Goal: Check status: Check status

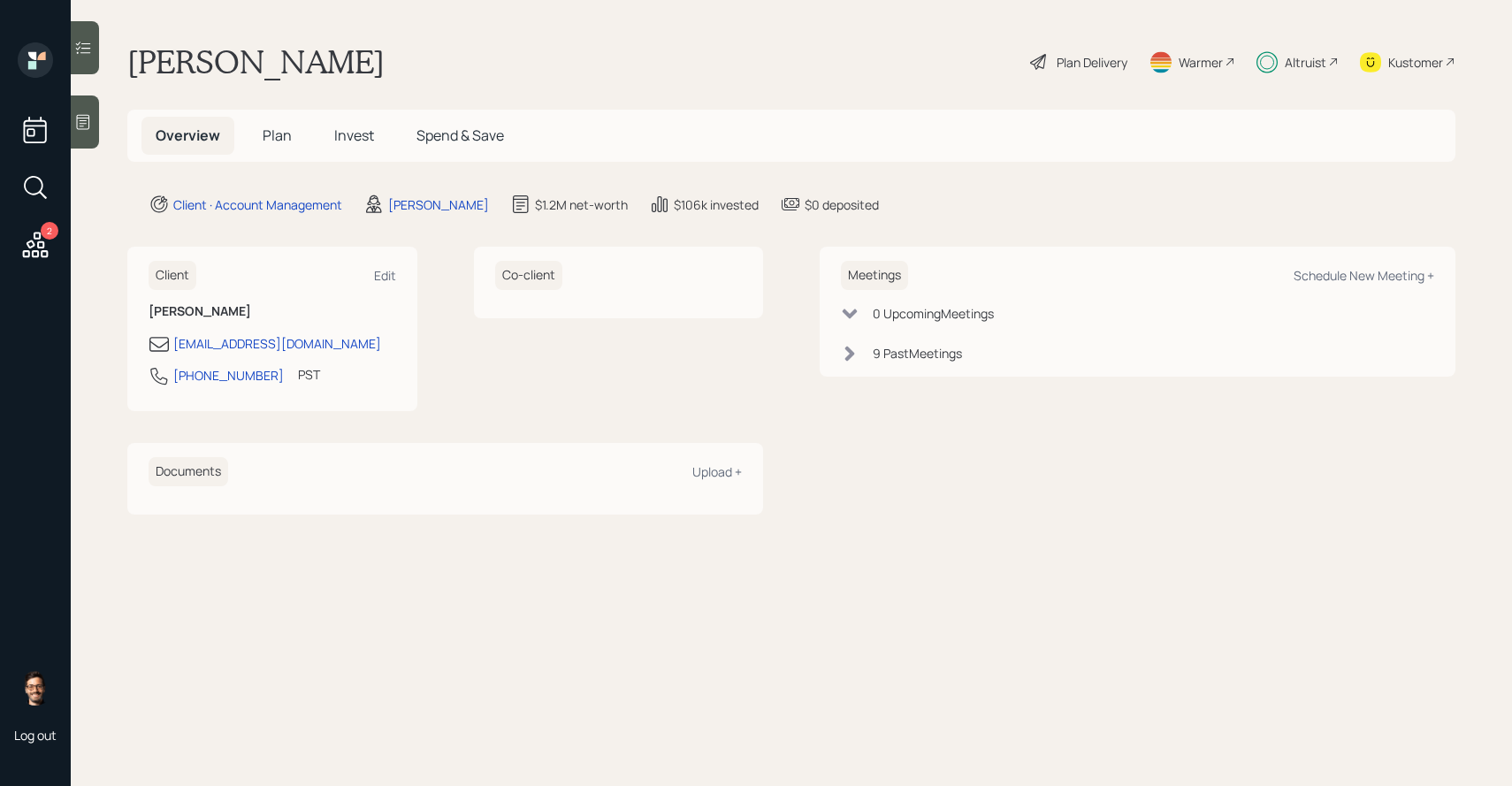
click at [331, 143] on h5 "Invest" at bounding box center [354, 136] width 68 height 38
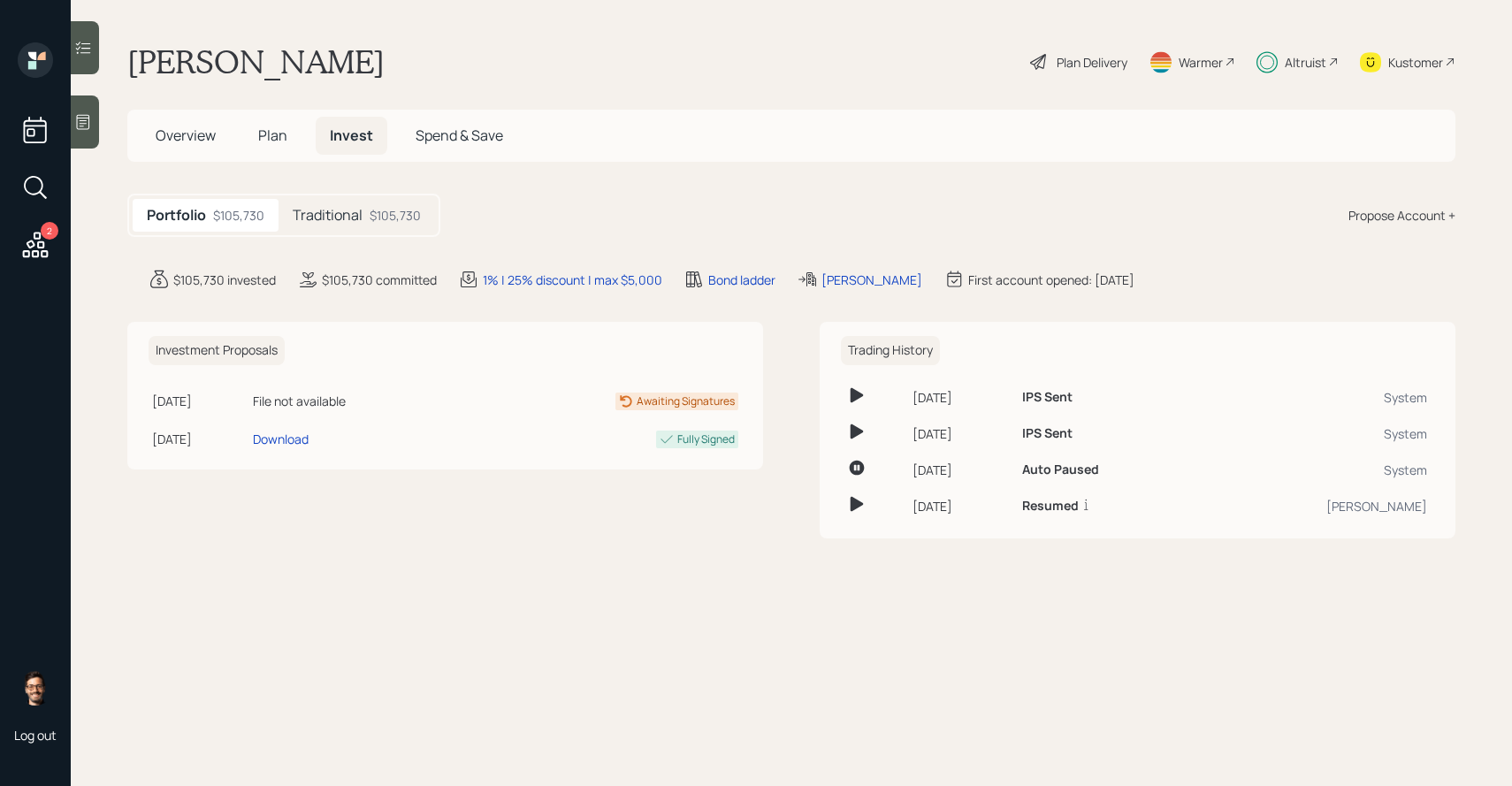
click at [346, 217] on h5 "Traditional" at bounding box center [328, 215] width 70 height 17
